Goal: Task Accomplishment & Management: Manage account settings

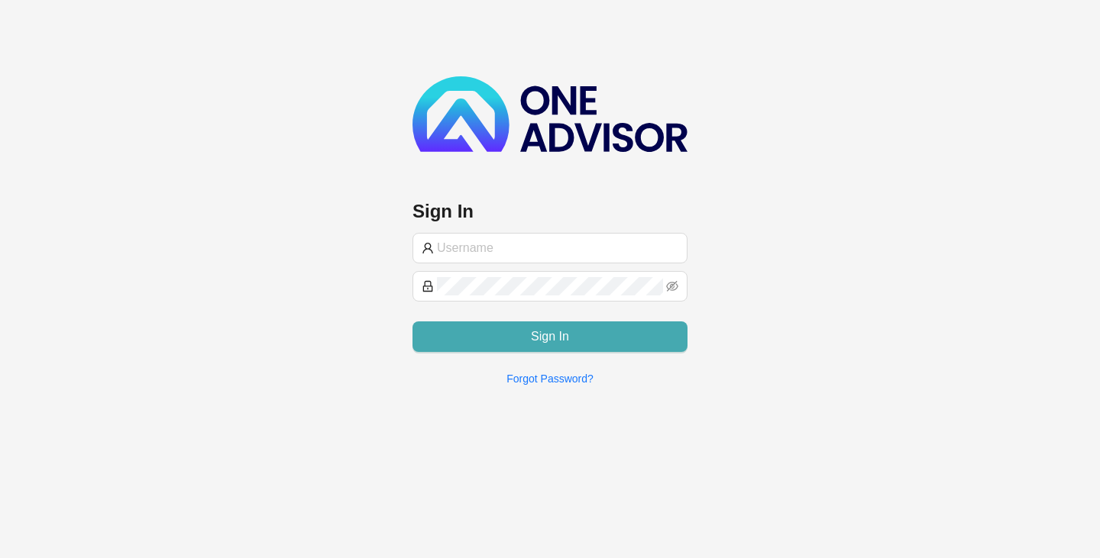
type input "[PERSON_NAME][EMAIL_ADDRESS][DOMAIN_NAME]"
click at [557, 337] on span "Sign In" at bounding box center [550, 337] width 38 height 18
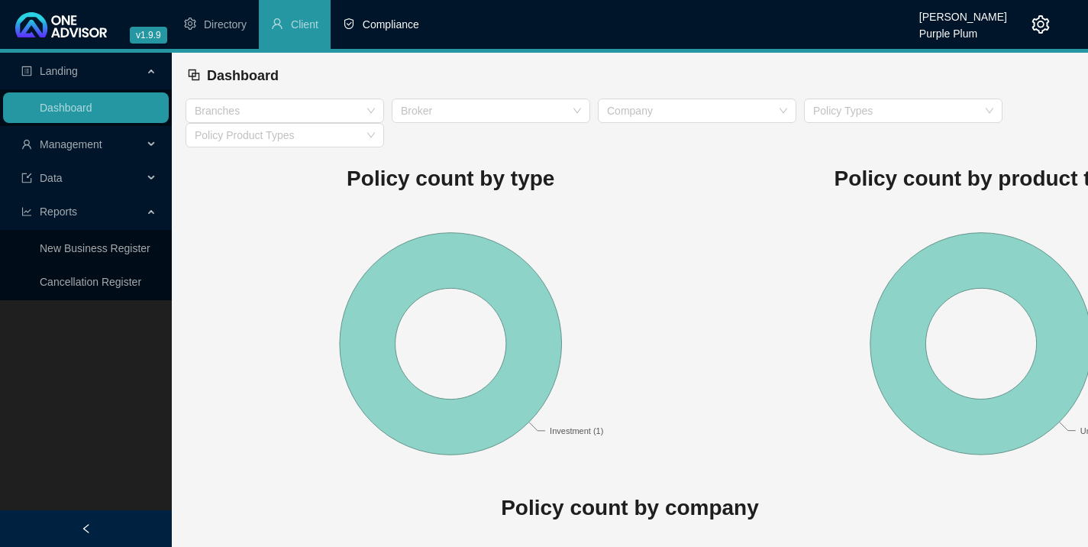
click at [397, 23] on span "Compliance" at bounding box center [391, 24] width 57 height 12
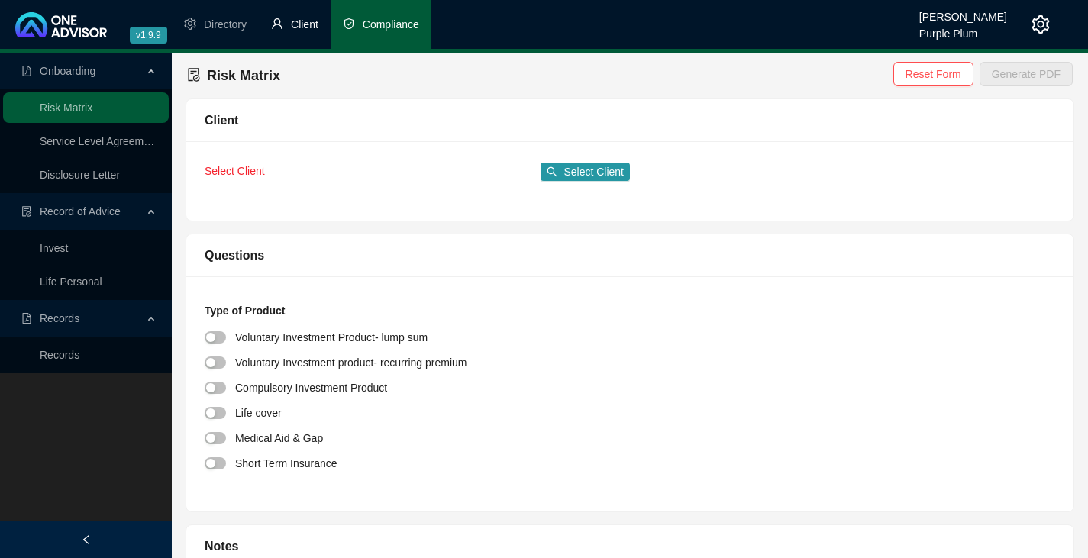
click at [300, 18] on span "Client" at bounding box center [304, 24] width 27 height 12
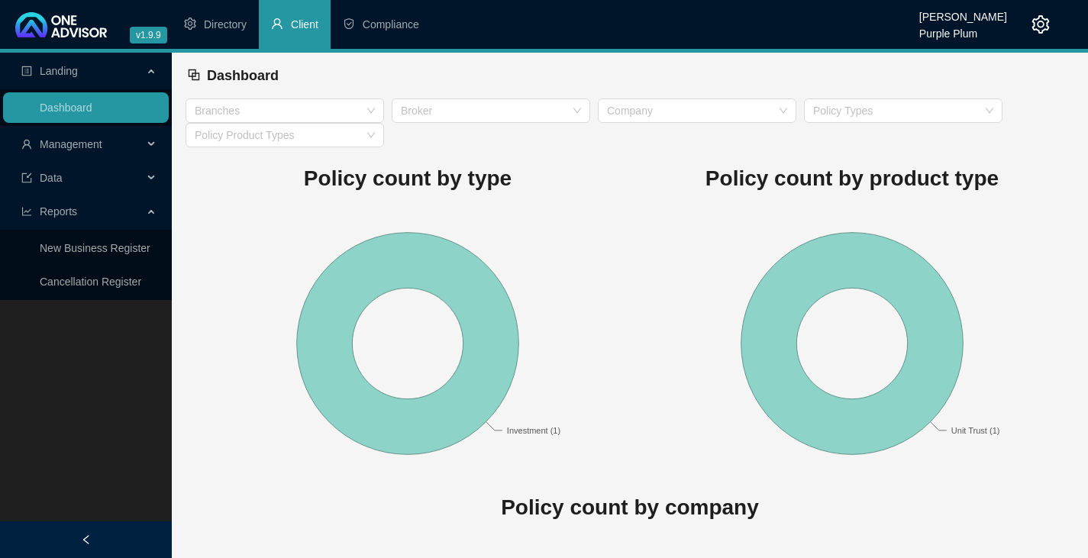
click at [57, 142] on span "Management" at bounding box center [71, 144] width 63 height 12
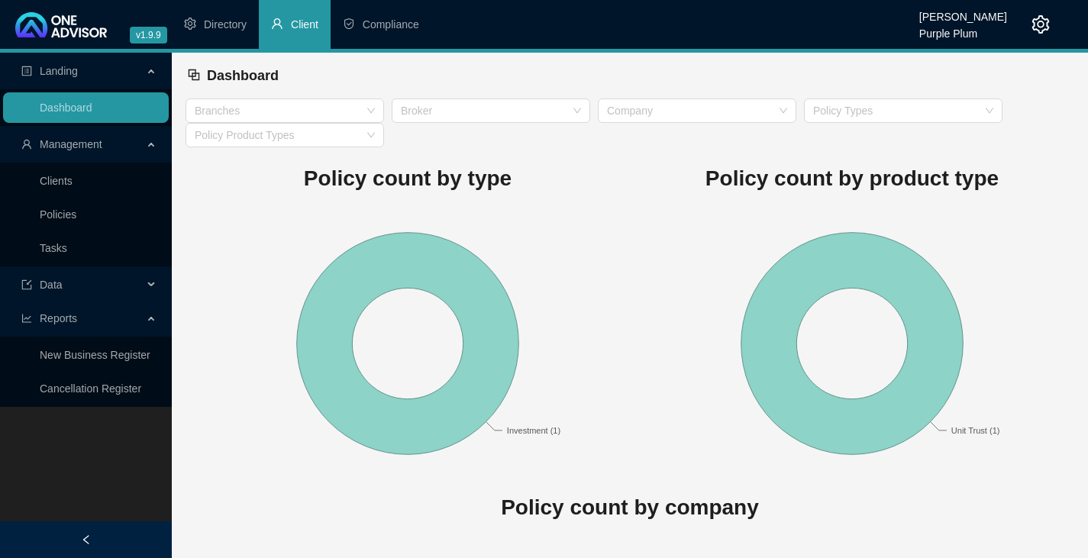
click at [69, 143] on span "Management" at bounding box center [71, 144] width 63 height 12
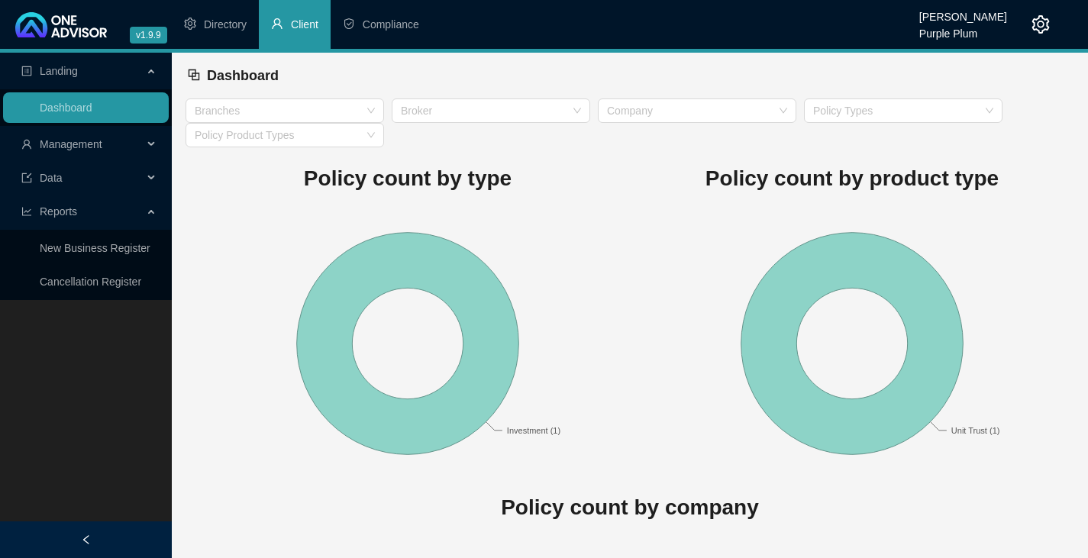
click at [149, 144] on icon at bounding box center [153, 144] width 8 height 0
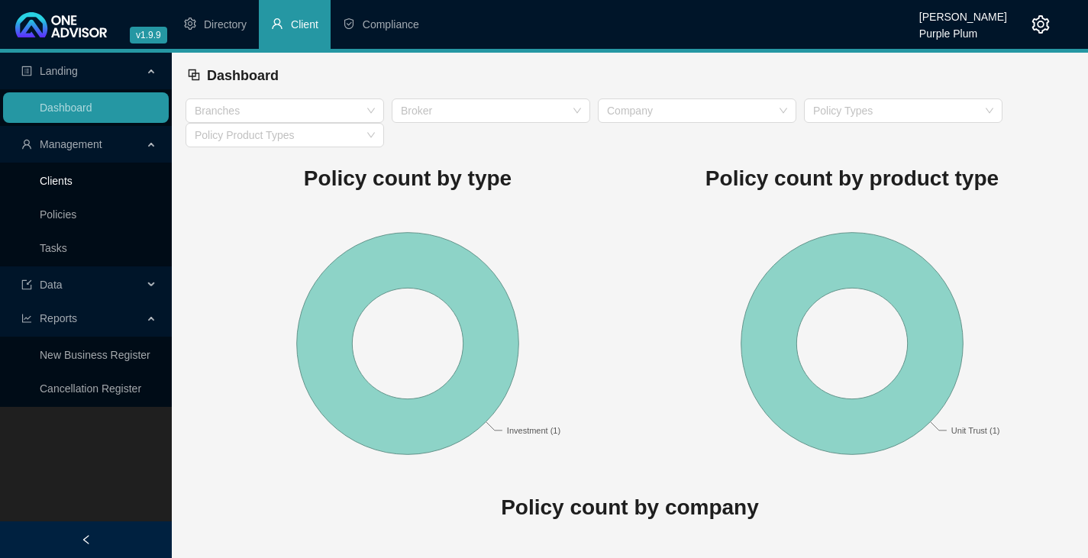
click at [65, 180] on link "Clients" at bounding box center [56, 181] width 33 height 12
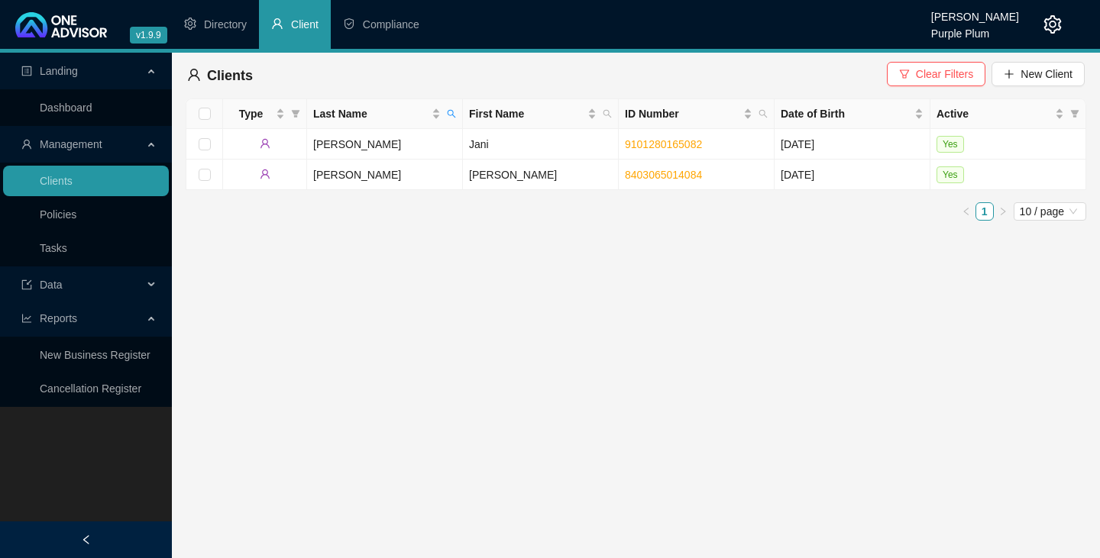
drag, startPoint x: 916, startPoint y: 69, endPoint x: 812, endPoint y: 83, distance: 104.1
click at [916, 69] on button "Clear Filters" at bounding box center [936, 74] width 99 height 24
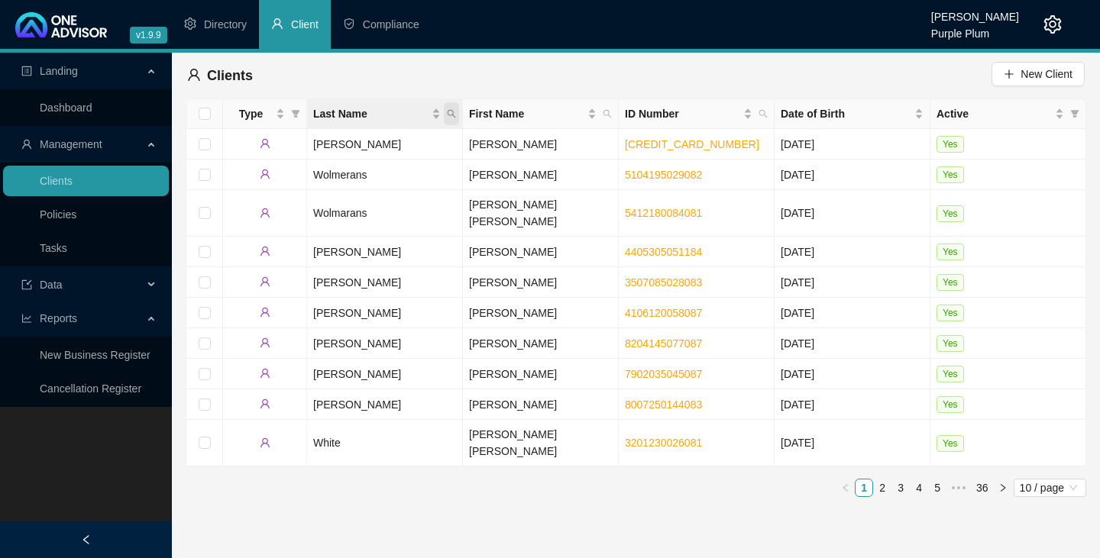
click at [449, 115] on icon "search" at bounding box center [451, 113] width 9 height 9
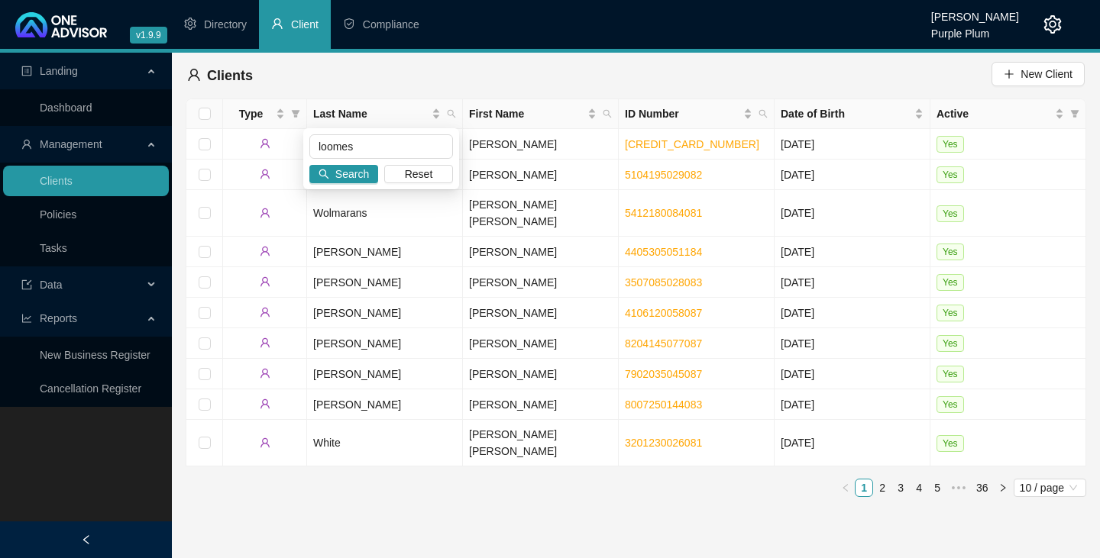
type input "loomes"
click at [541, 467] on div "Type Last Name First Name ID Number Date of Birth Active [PERSON_NAME] [CREDIT_…" at bounding box center [636, 304] width 900 height 411
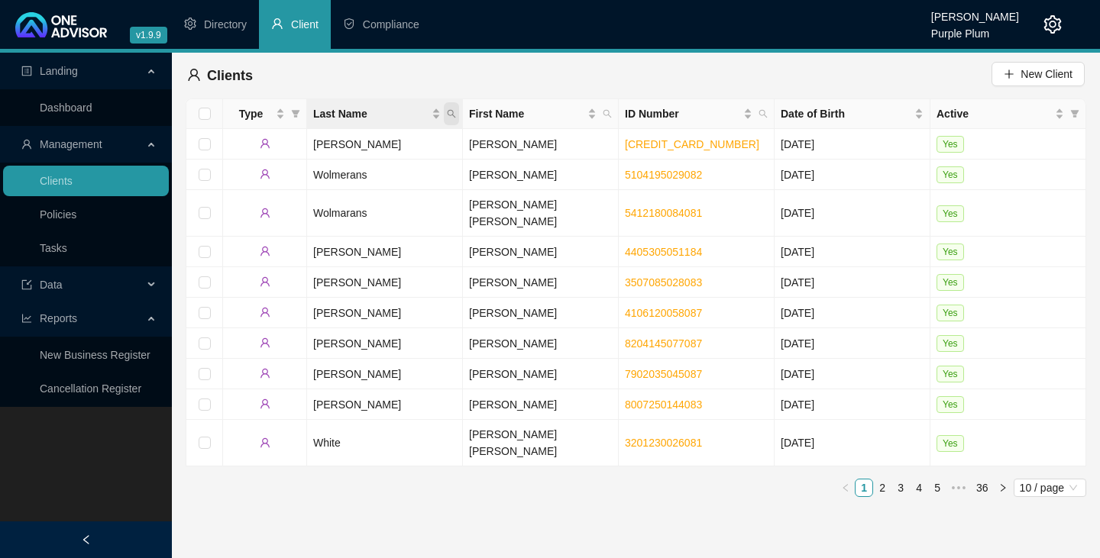
click at [450, 111] on icon "search" at bounding box center [451, 113] width 9 height 9
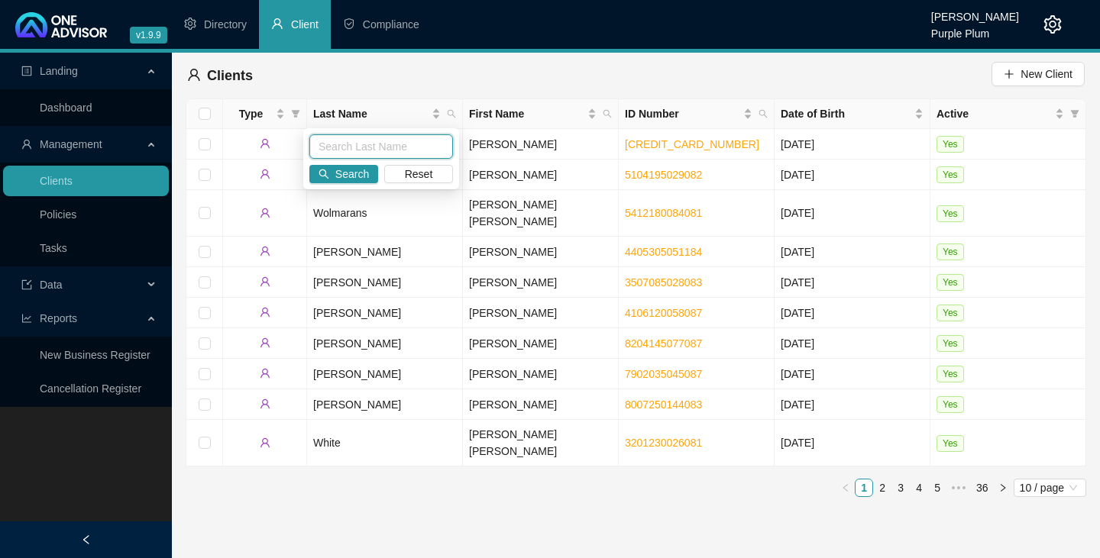
click at [325, 147] on input "text" at bounding box center [381, 146] width 144 height 24
type input "loomes"
click at [332, 170] on button "Search" at bounding box center [343, 174] width 69 height 18
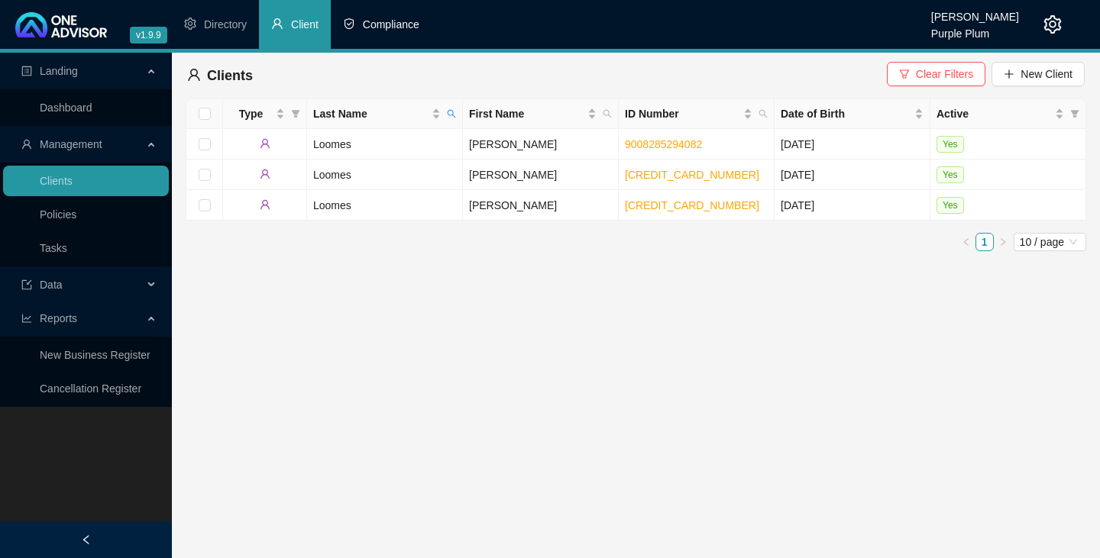
click at [388, 24] on span "Compliance" at bounding box center [391, 24] width 57 height 12
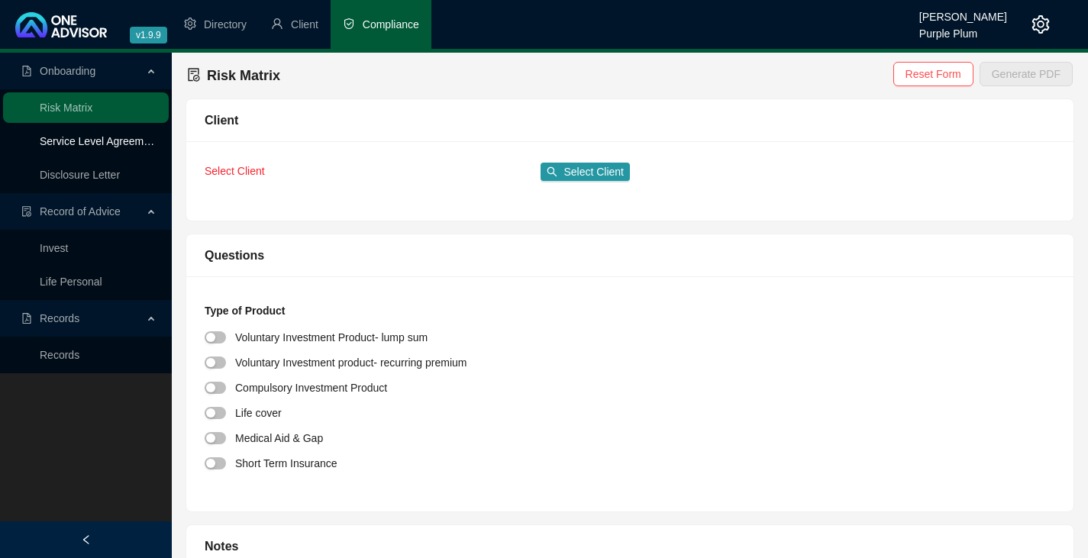
click at [99, 141] on link "Service Level Agreement" at bounding box center [99, 141] width 119 height 12
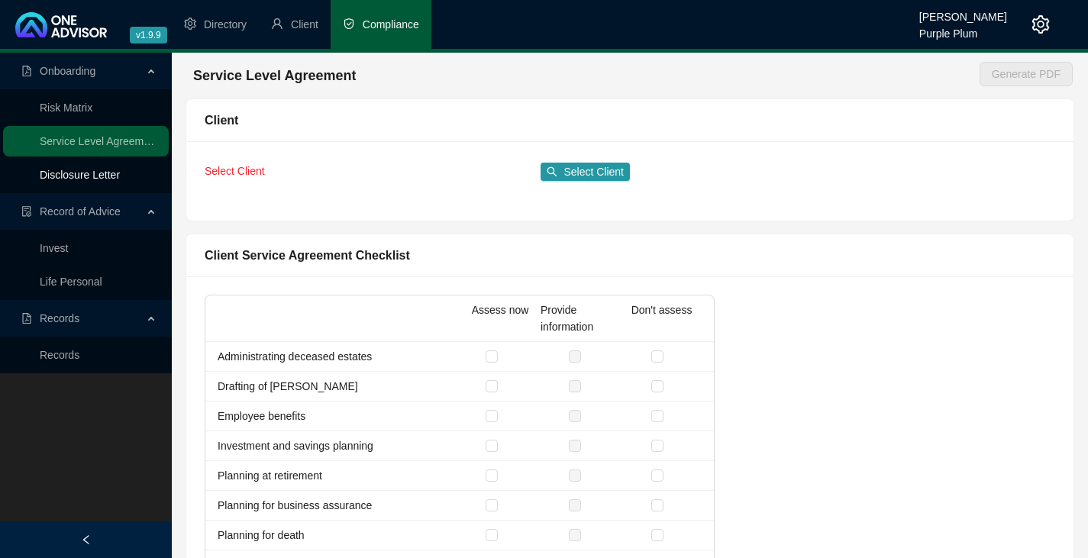
click at [89, 172] on link "Disclosure Letter" at bounding box center [80, 175] width 80 height 12
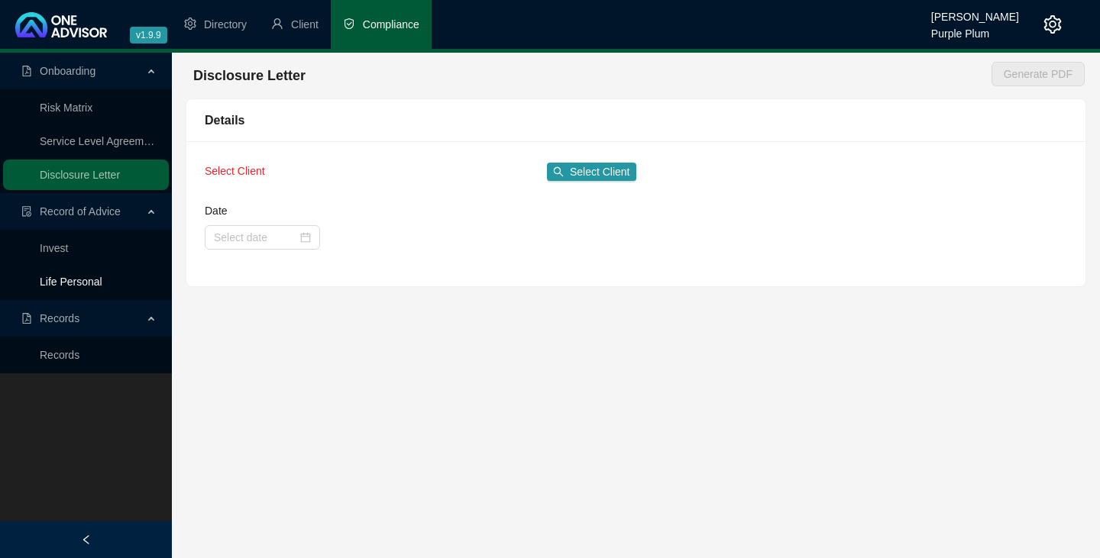
click at [73, 281] on link "Life Personal" at bounding box center [71, 282] width 63 height 12
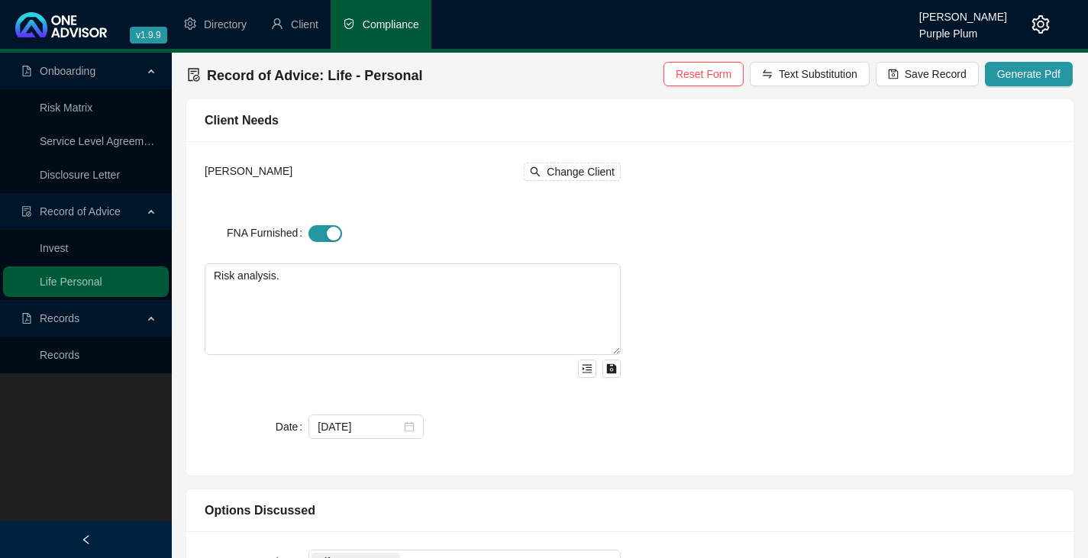
click at [66, 317] on span "Records" at bounding box center [60, 318] width 40 height 12
click at [147, 315] on div "Records" at bounding box center [86, 318] width 166 height 31
click at [63, 354] on link "Records" at bounding box center [60, 355] width 40 height 12
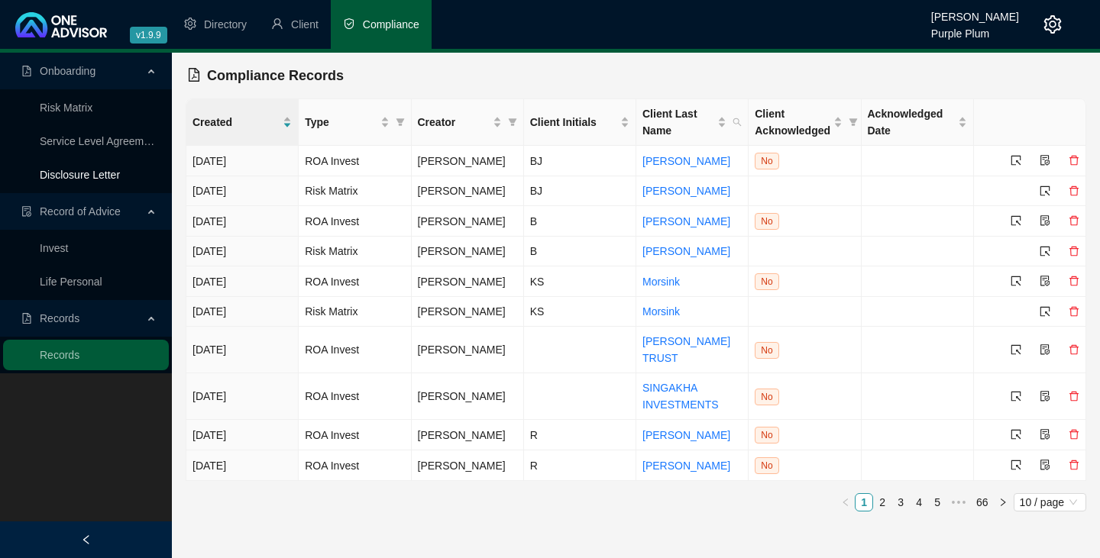
click at [88, 174] on link "Disclosure Letter" at bounding box center [80, 175] width 80 height 12
